Goal: Navigation & Orientation: Find specific page/section

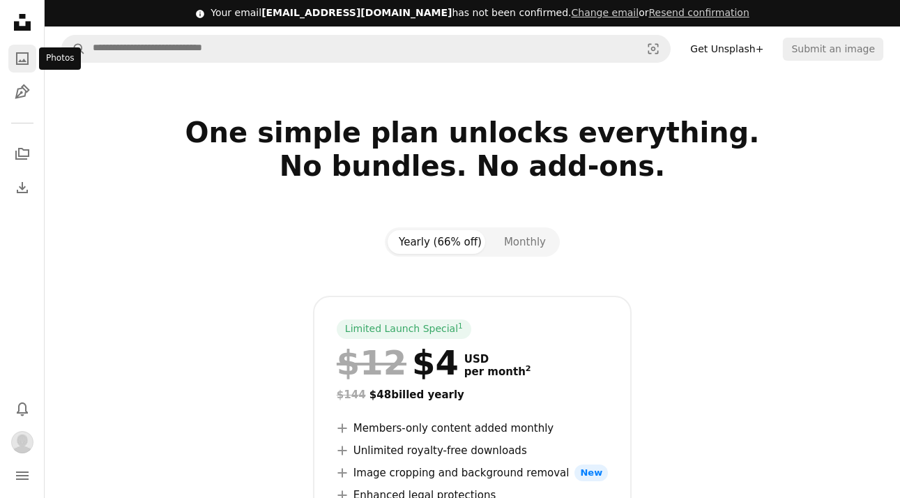
click at [18, 54] on icon "Photos" at bounding box center [22, 58] width 13 height 13
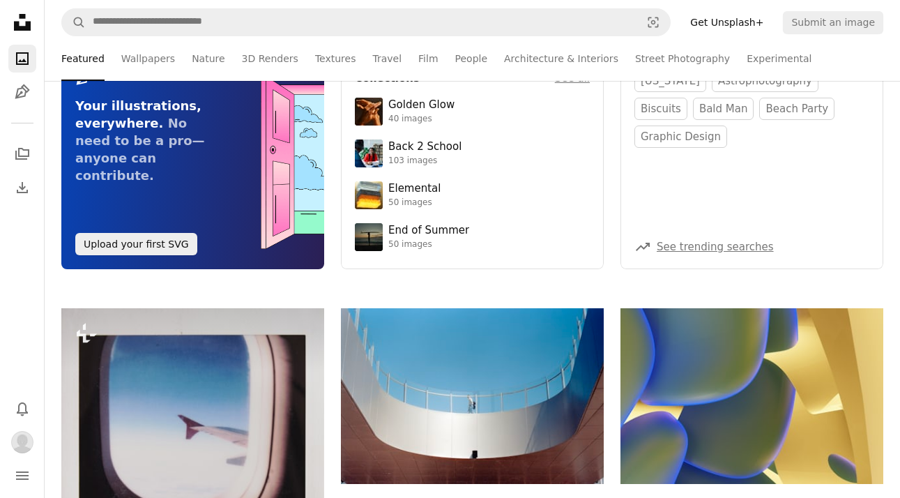
scroll to position [139, 0]
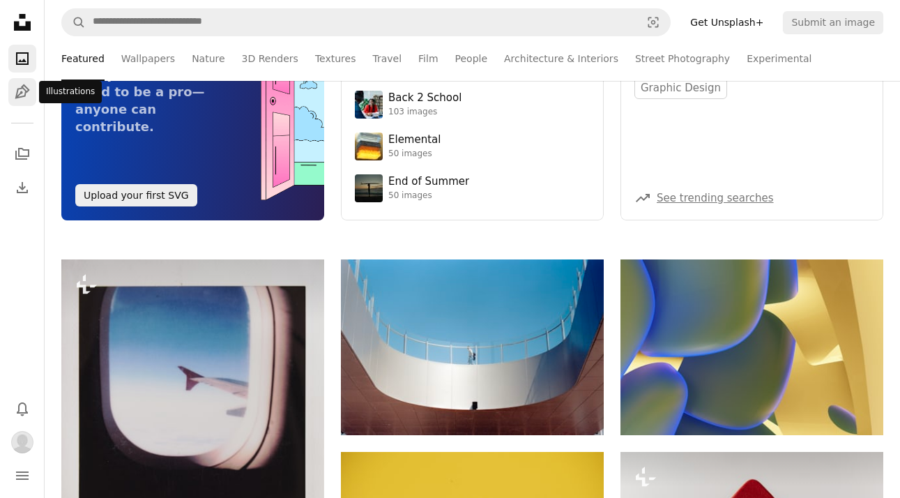
click at [20, 90] on icon "Pen Tool" at bounding box center [22, 92] width 17 height 17
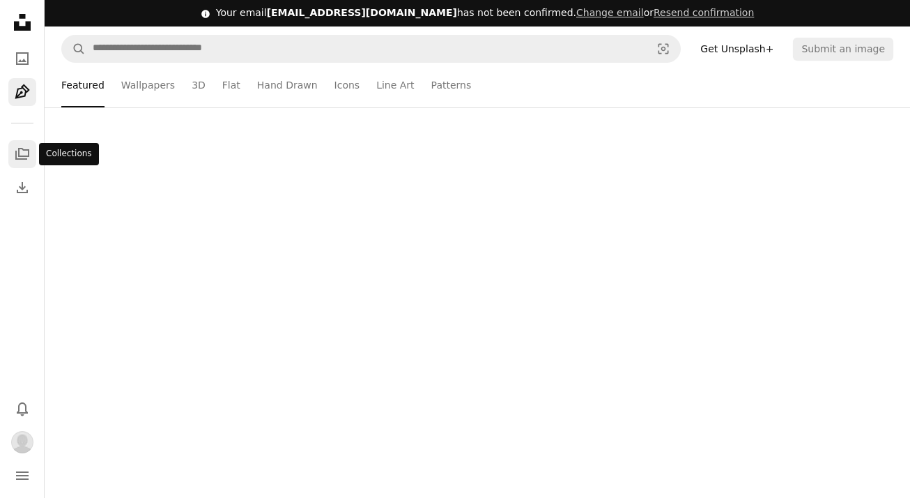
click at [26, 160] on icon "A stack of folders" at bounding box center [22, 154] width 17 height 17
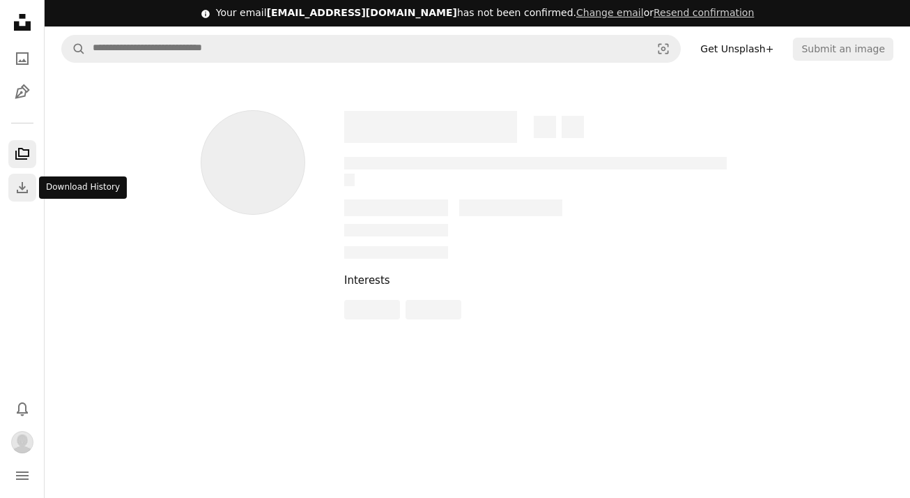
click at [29, 193] on icon "Download" at bounding box center [22, 187] width 17 height 17
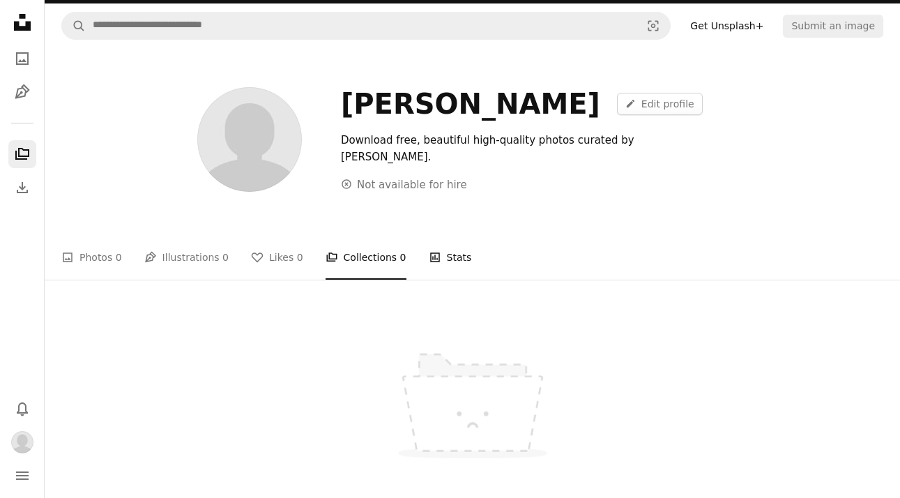
scroll to position [139, 0]
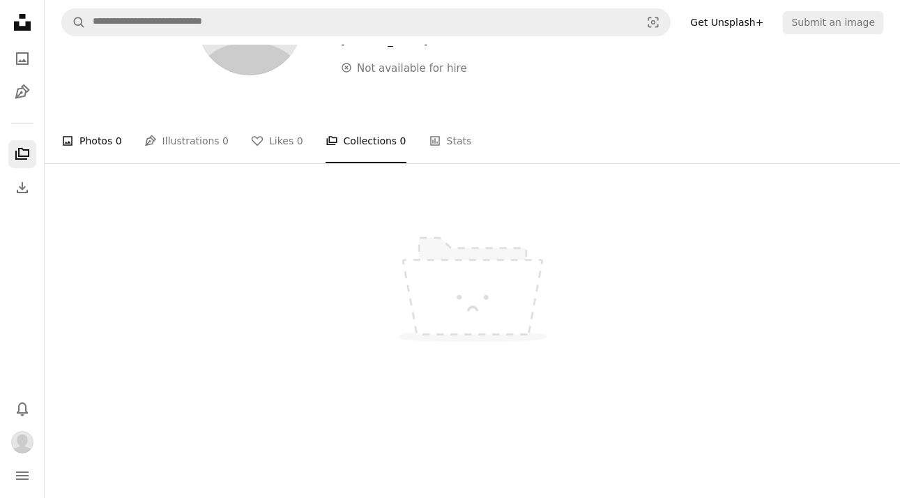
click at [93, 137] on link "A photo Photos 0" at bounding box center [91, 140] width 61 height 45
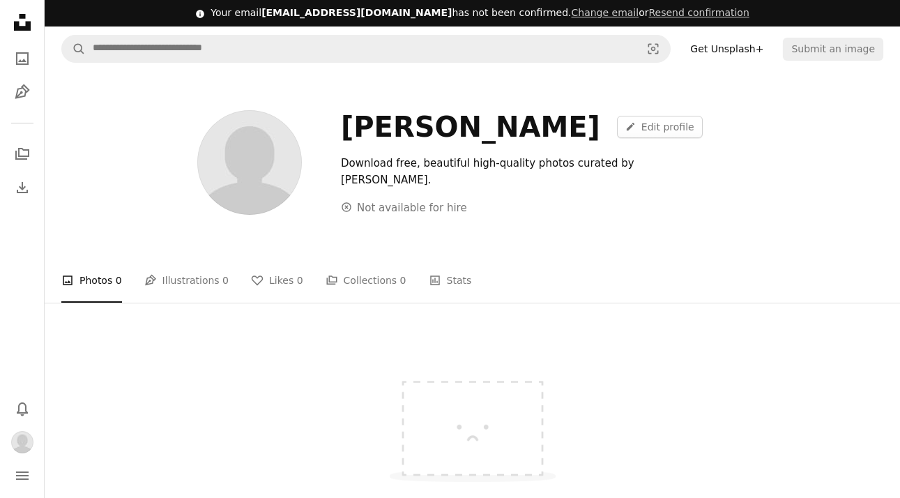
scroll to position [139, 0]
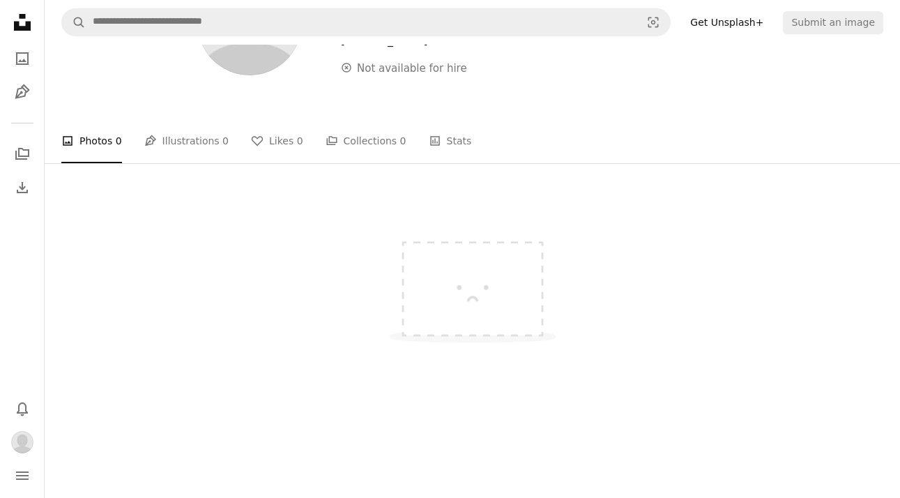
click at [482, 268] on img at bounding box center [472, 280] width 209 height 157
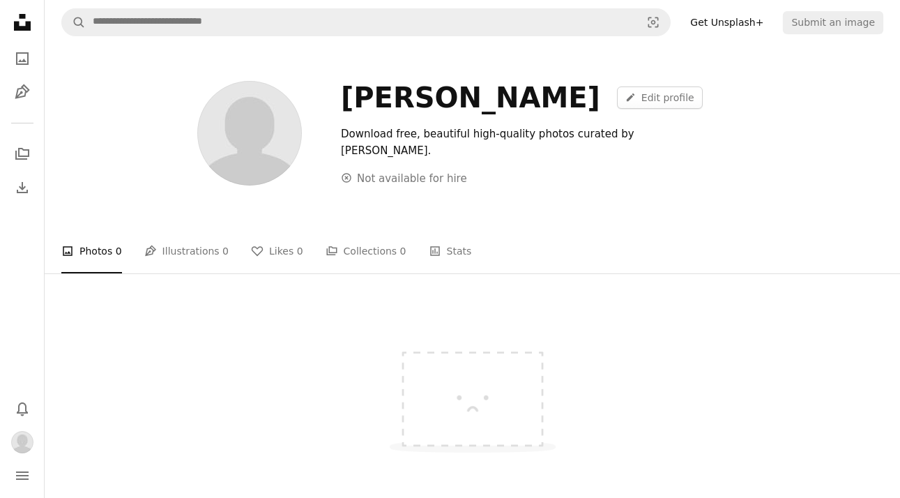
scroll to position [0, 0]
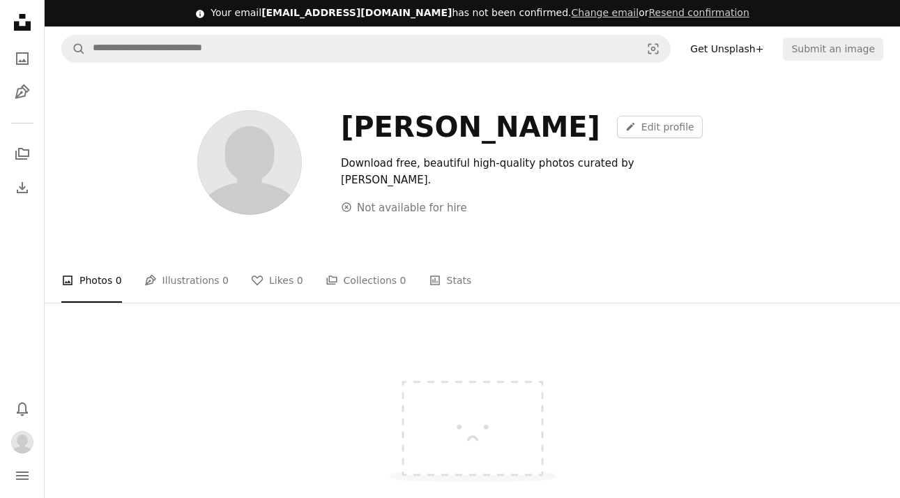
click at [725, 47] on link "Get Unsplash+" at bounding box center [727, 49] width 90 height 22
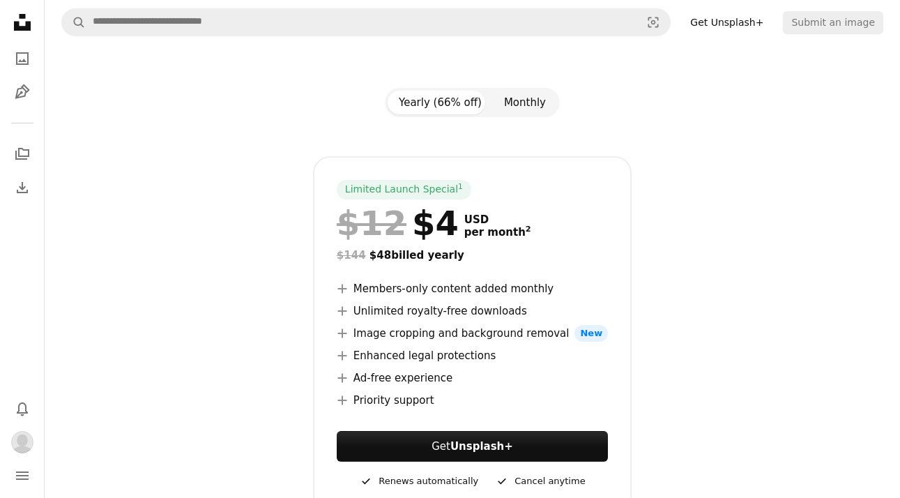
click at [514, 109] on button "Monthly" at bounding box center [525, 103] width 64 height 24
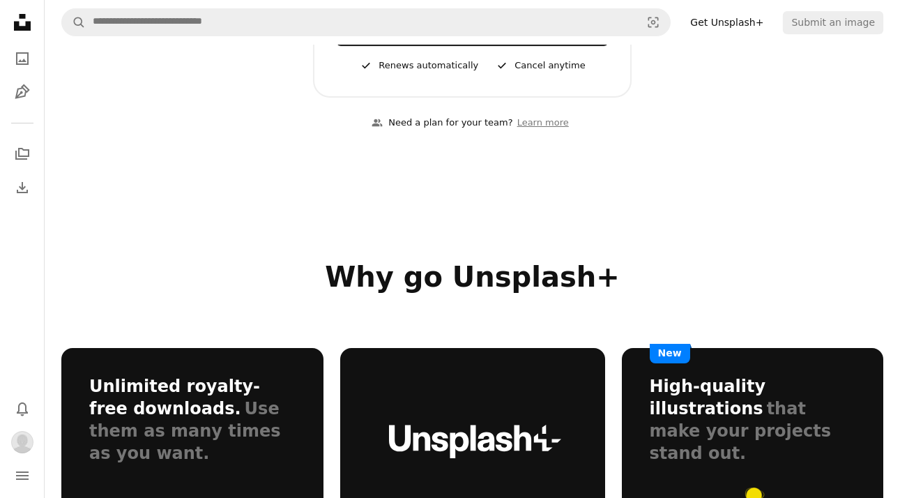
scroll to position [418, 0]
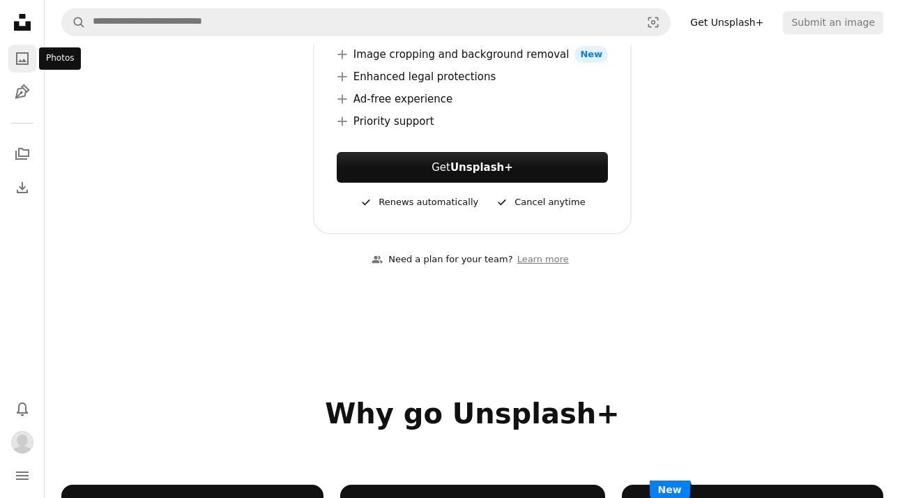
click at [19, 46] on link "A photo" at bounding box center [22, 59] width 28 height 28
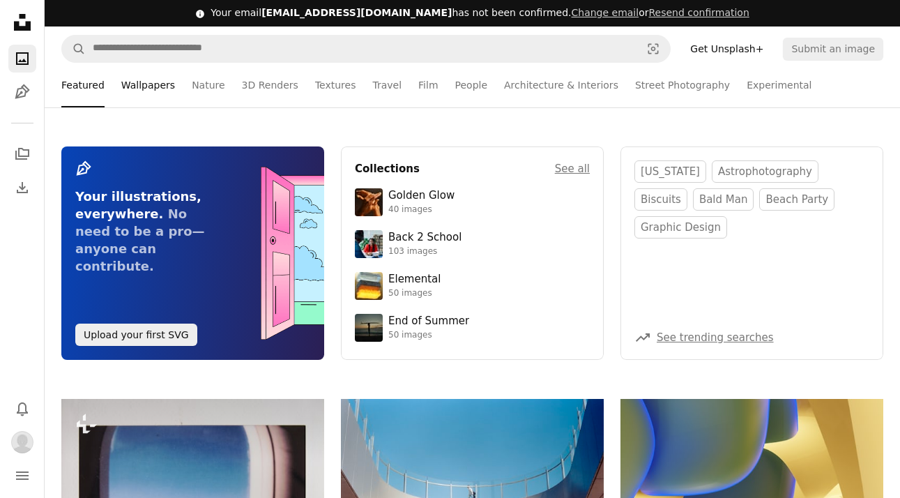
click at [144, 86] on link "Wallpapers" at bounding box center [148, 85] width 54 height 45
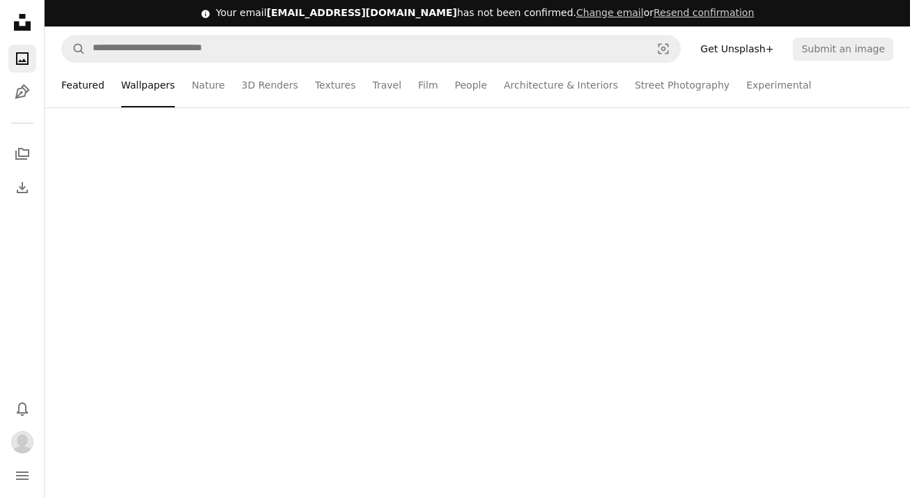
click at [68, 84] on link "Featured" at bounding box center [82, 85] width 43 height 45
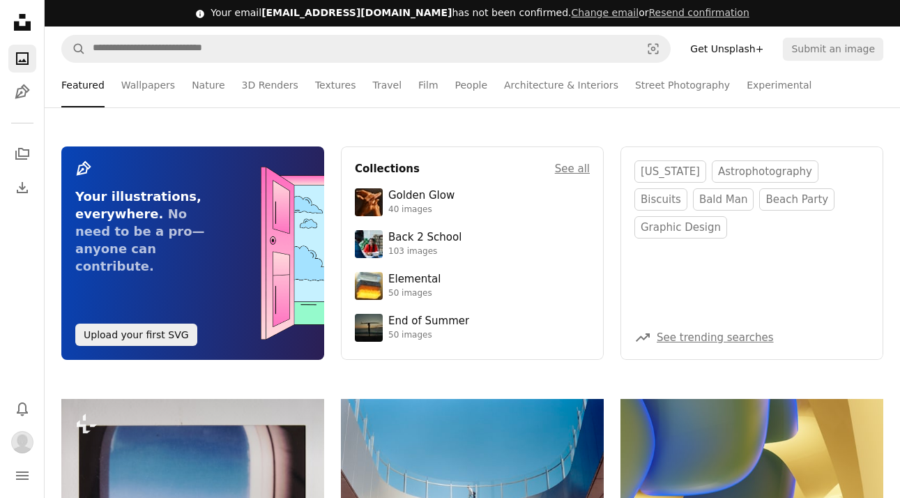
click at [649, 259] on section "[US_STATE] astrophotography biscuits bald man beach party graphic design A tren…" at bounding box center [751, 252] width 263 height 213
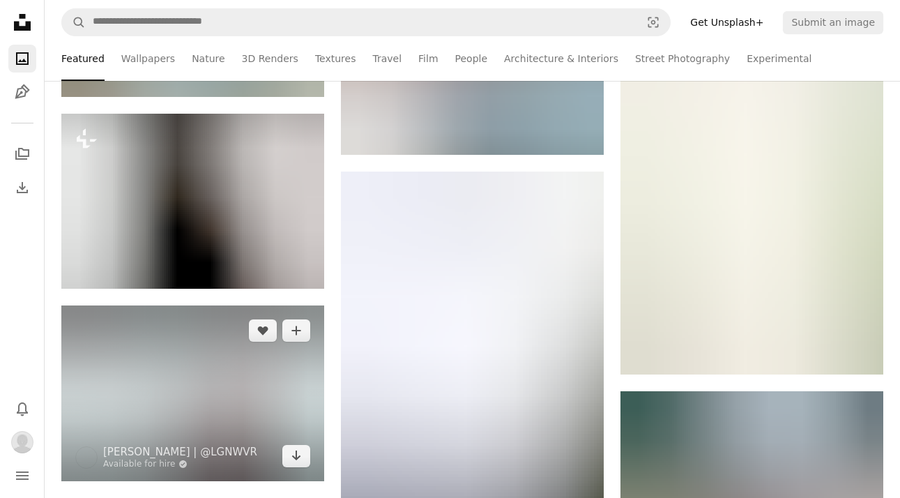
scroll to position [836, 0]
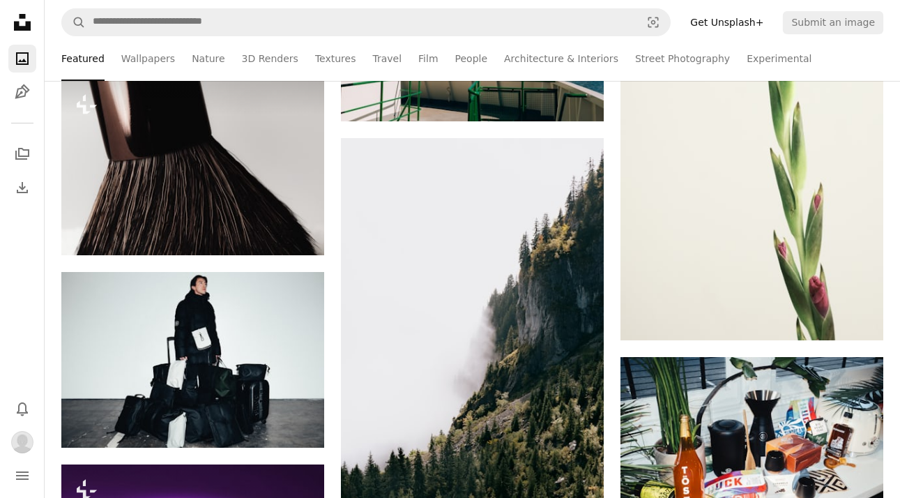
click at [13, 38] on div "Unsplash logo Unsplash Home A photo Pen Tool" at bounding box center [22, 57] width 28 height 98
click at [22, 23] on icon "Unsplash logo Unsplash Home" at bounding box center [22, 22] width 28 height 28
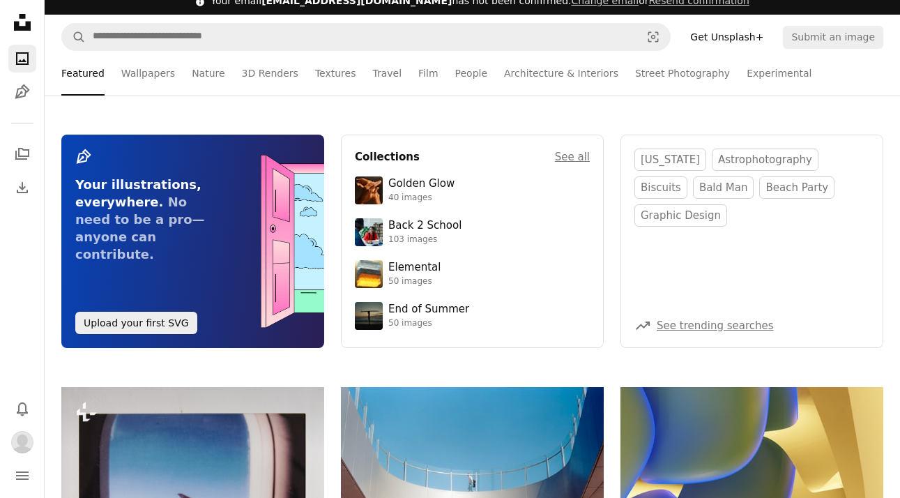
scroll to position [0, 0]
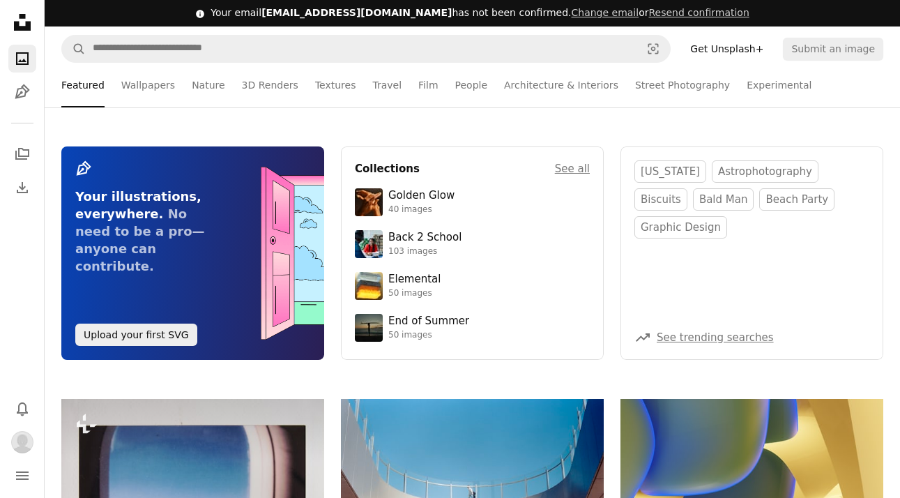
click at [22, 23] on icon "Unsplash logo Unsplash Home" at bounding box center [22, 22] width 28 height 28
drag, startPoint x: 835, startPoint y: 49, endPoint x: 540, endPoint y: 22, distance: 296.0
click at [540, 21] on div "Info icon Your email [EMAIL_ADDRESS][DOMAIN_NAME] has not been confirmed. Chang…" at bounding box center [472, 13] width 855 height 26
click at [648, 16] on button "Resend confirmation" at bounding box center [698, 13] width 100 height 14
